Goal: Check status: Check status

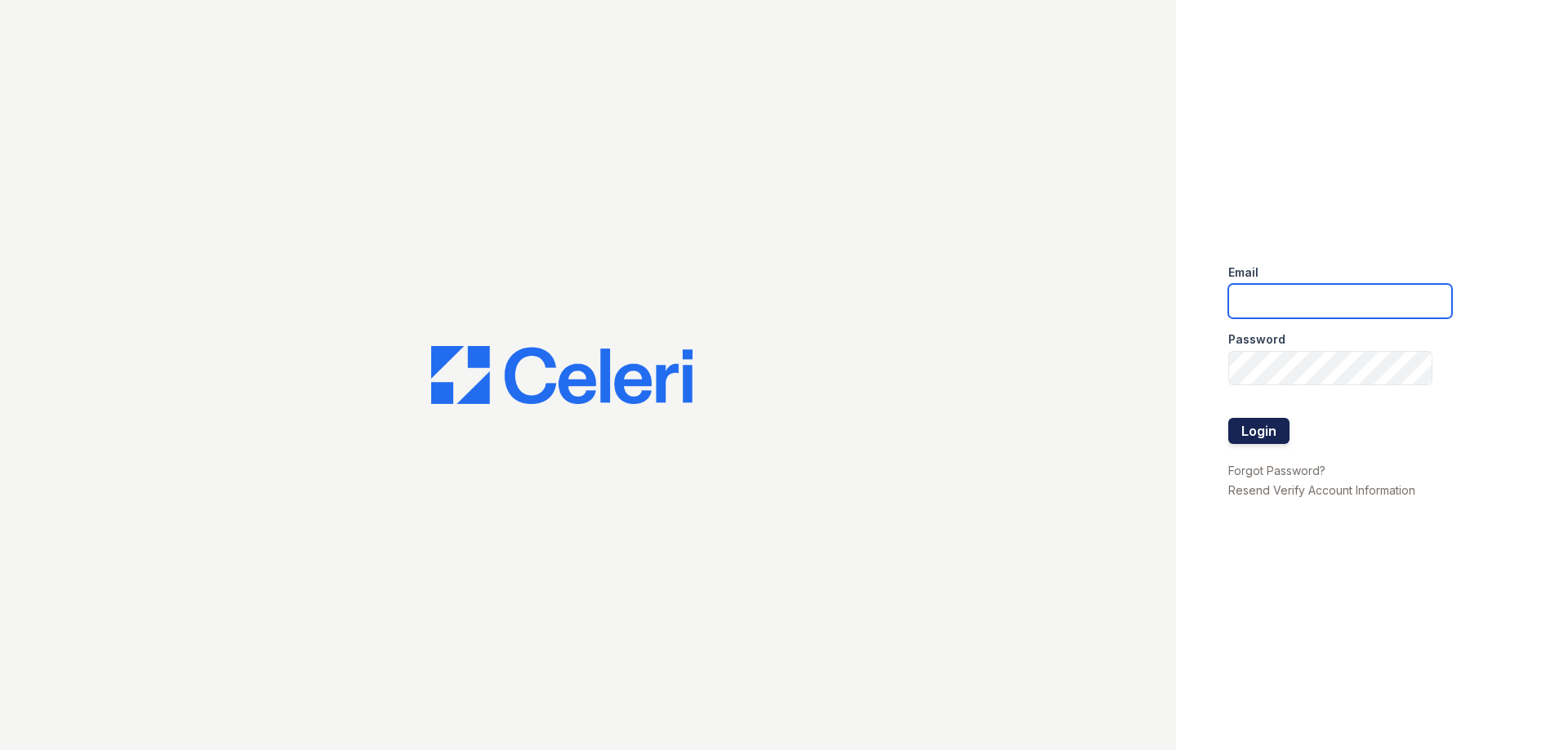
type input "residence4@cafmanagement.com"
click at [1259, 428] on button "Login" at bounding box center [1259, 431] width 61 height 26
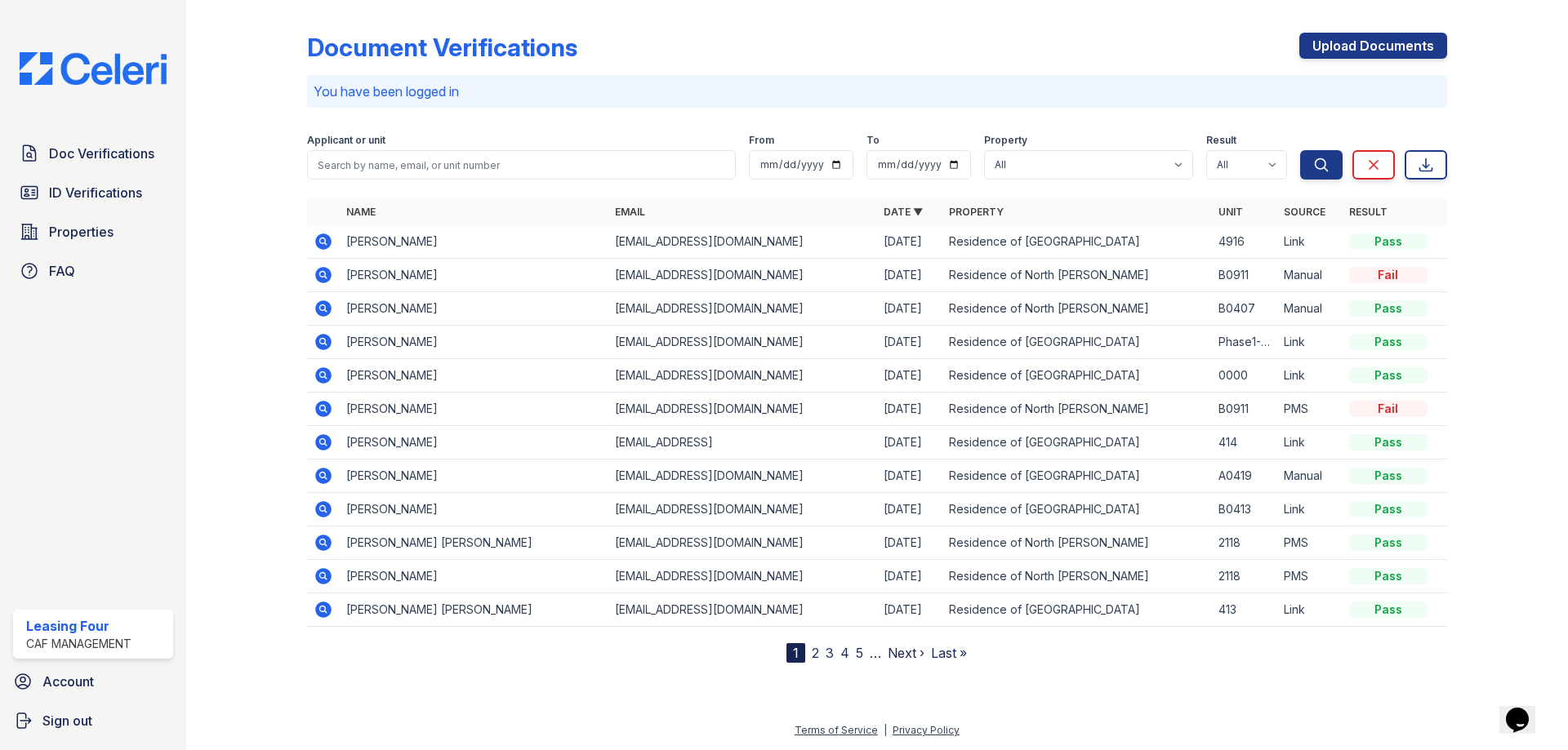
click at [324, 345] on icon at bounding box center [323, 341] width 16 height 16
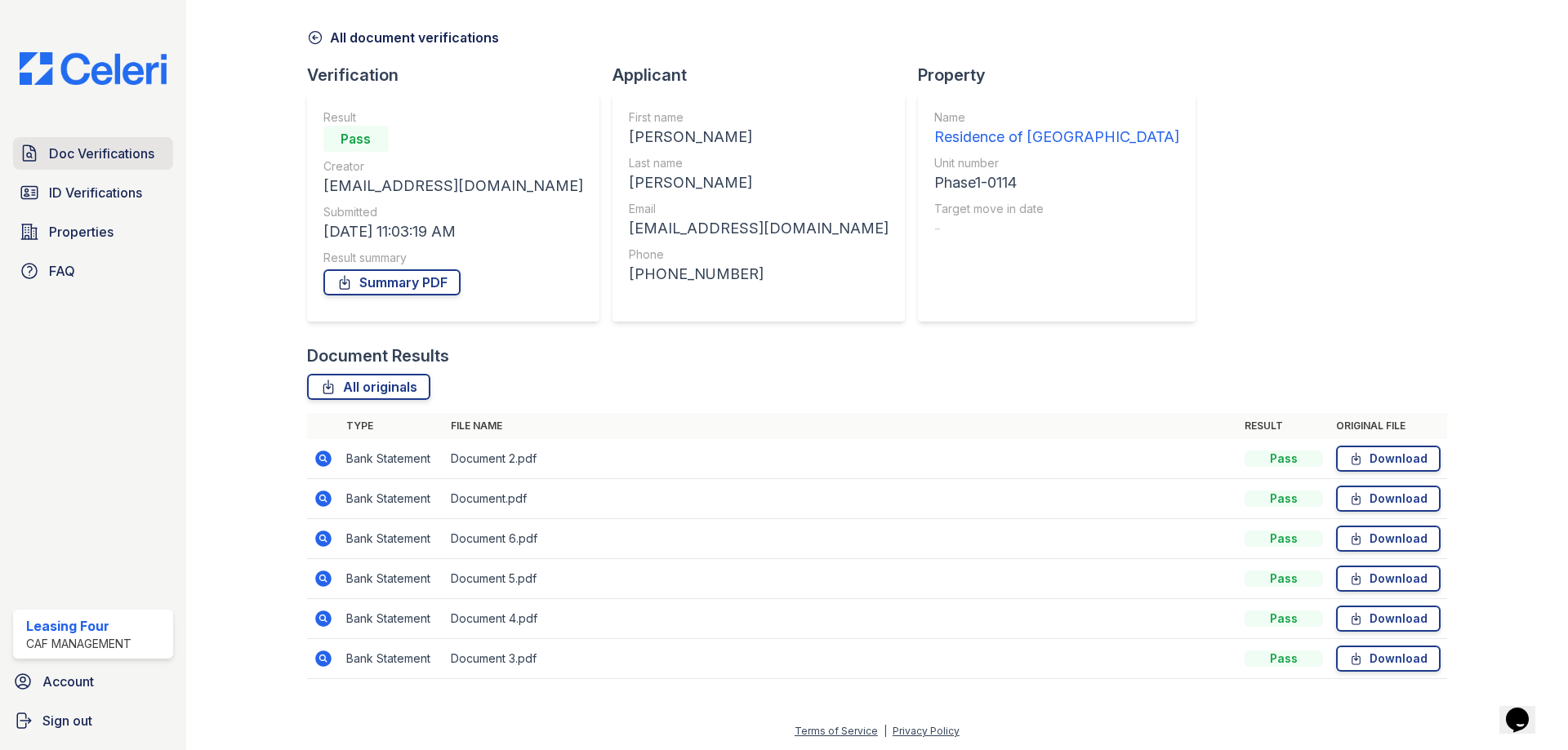
scroll to position [58, 0]
